Goal: Check status: Check status

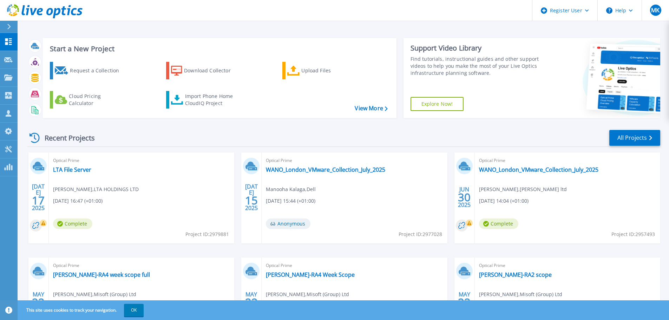
click at [432, 236] on span "Project ID: 2977028" at bounding box center [421, 235] width 44 height 8
copy div "Project ID: 2977028"
click at [353, 167] on link "WANO_London_VMware_Collection_July_2025" at bounding box center [325, 169] width 119 height 7
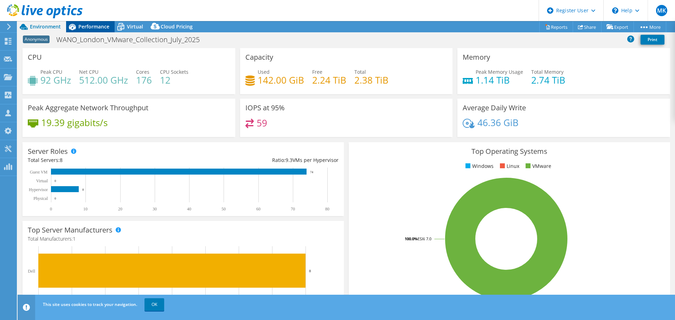
click at [94, 26] on span "Performance" at bounding box center [93, 26] width 31 height 7
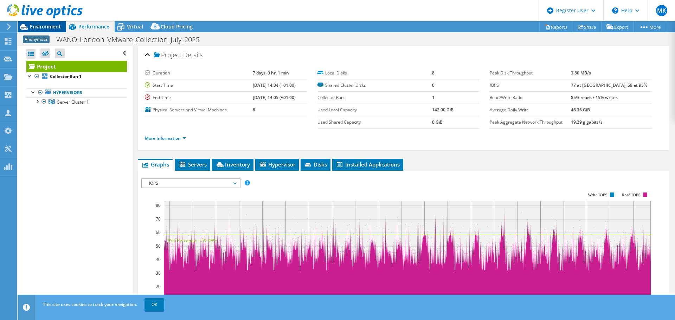
click at [45, 25] on span "Environment" at bounding box center [45, 26] width 31 height 7
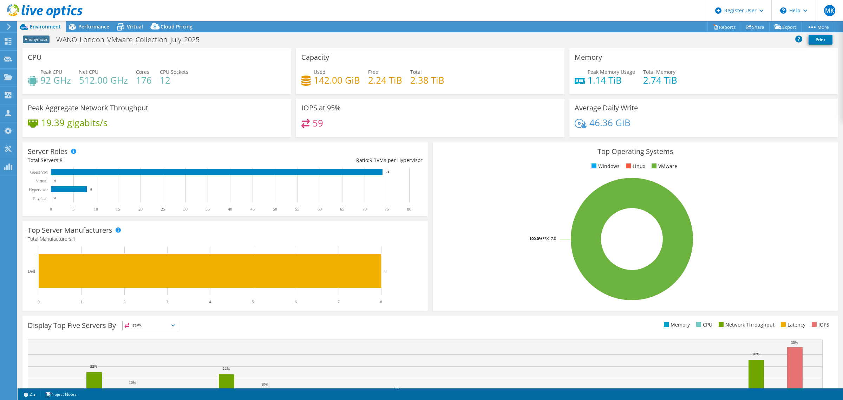
select select "USD"
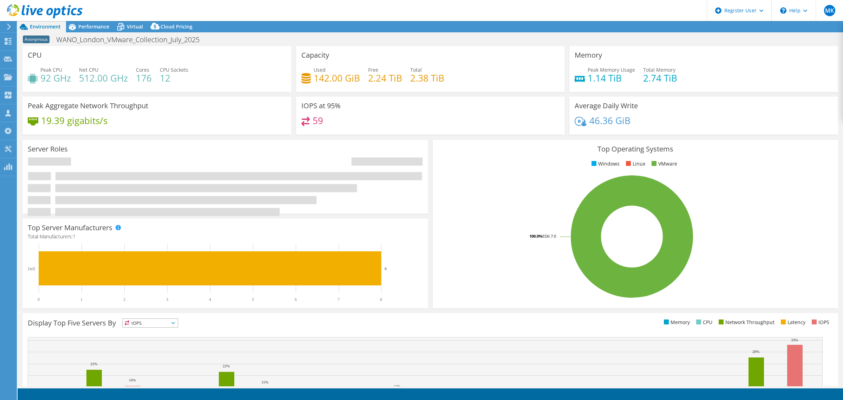
select select "USD"
